Goal: Transaction & Acquisition: Obtain resource

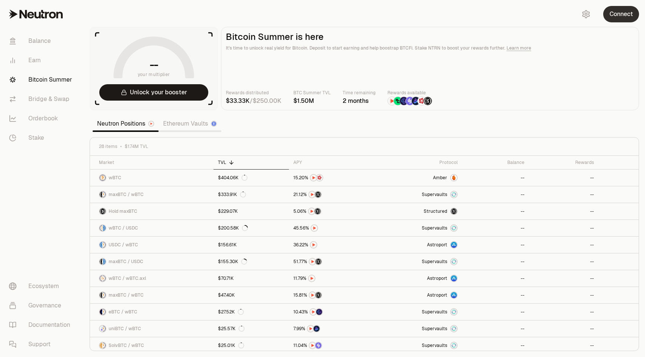
click at [621, 16] on button "Connect" at bounding box center [621, 14] width 36 height 16
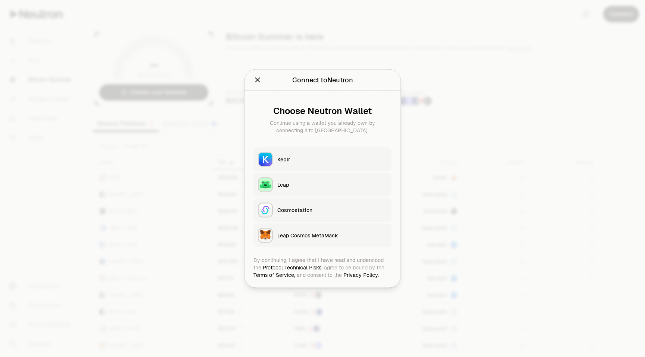
click at [290, 160] on div "Keplr" at bounding box center [332, 159] width 110 height 7
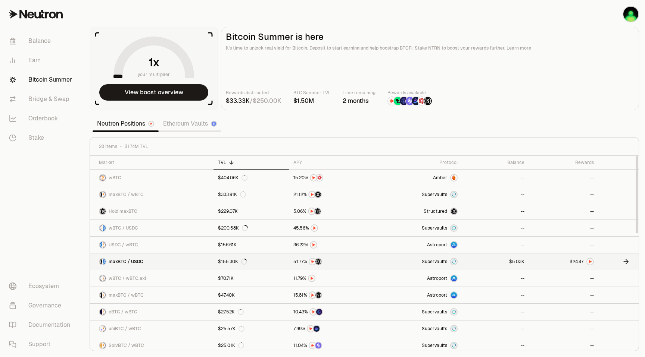
click at [503, 258] on link at bounding box center [495, 262] width 66 height 16
